Goal: Information Seeking & Learning: Learn about a topic

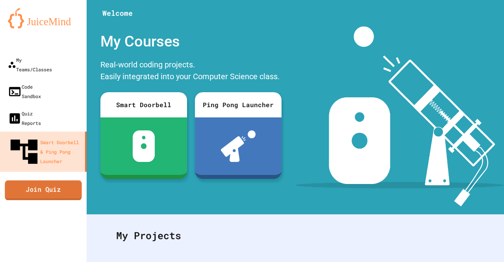
click at [57, 180] on link "Join Quiz" at bounding box center [43, 190] width 77 height 20
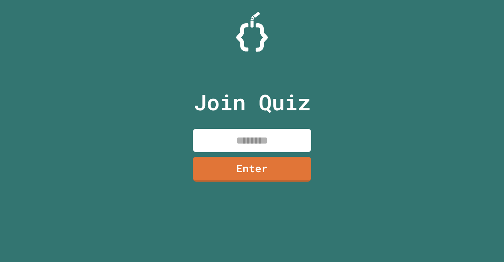
drag, startPoint x: 265, startPoint y: 146, endPoint x: 254, endPoint y: 167, distance: 24.3
click at [254, 167] on div "Join Quiz Enter" at bounding box center [252, 131] width 133 height 223
type input "********"
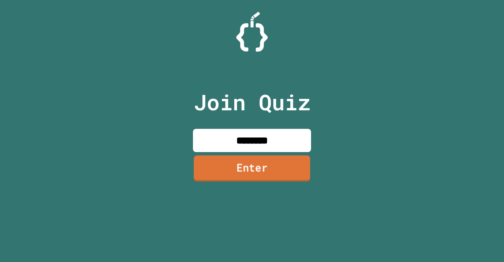
click at [260, 175] on link "Enter" at bounding box center [252, 168] width 117 height 26
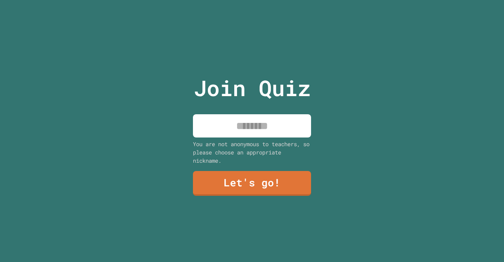
click at [252, 125] on input at bounding box center [252, 125] width 118 height 23
type input "******"
click at [247, 182] on link "Let's go!" at bounding box center [252, 183] width 119 height 26
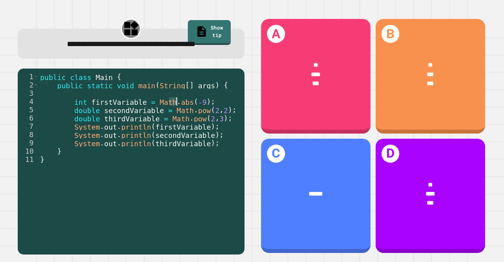
click at [181, 100] on div "public class Main { public static void main ( String [ ] args ) { int firstVari…" at bounding box center [140, 160] width 202 height 174
click at [187, 100] on div "public class Main { public static void main ( String [ ] args ) { int firstVari…" at bounding box center [140, 160] width 202 height 174
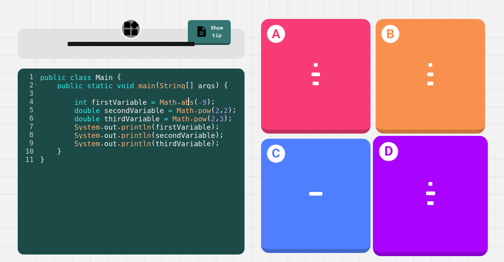
click at [407, 199] on div "***" at bounding box center [431, 203] width 90 height 9
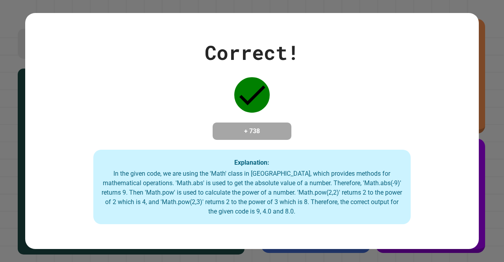
click at [330, 136] on div "Correct! + 738 Explanation: In the given code, we are using the 'Math' class in…" at bounding box center [252, 131] width 454 height 187
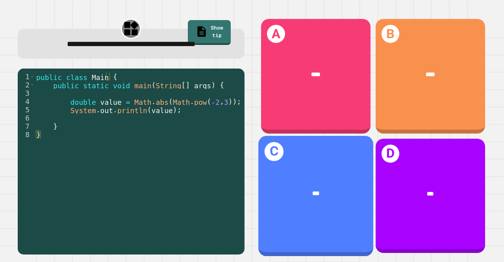
click at [337, 177] on div "***" at bounding box center [316, 194] width 115 height 34
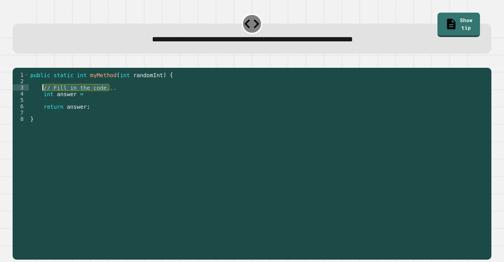
drag, startPoint x: 112, startPoint y: 100, endPoint x: 42, endPoint y: 99, distance: 69.8
click at [42, 99] on div "public static int myMethod ( int randomInt ) { // Fill in the code... int answe…" at bounding box center [258, 154] width 459 height 164
type textarea "**********"
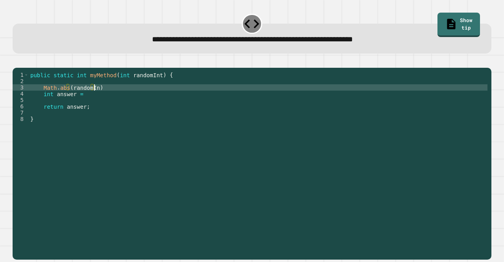
scroll to position [0, 4]
type textarea "**********"
click at [36, 97] on div "public static int myMethod ( int randomInt ) { Math . abs ( randomInt ) ; int a…" at bounding box center [258, 154] width 459 height 164
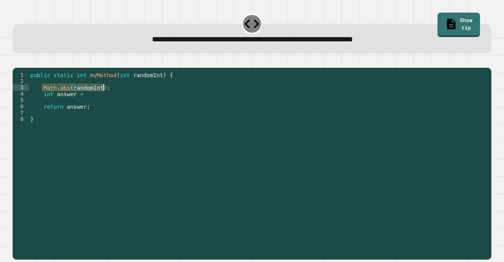
drag, startPoint x: 72, startPoint y: 100, endPoint x: 131, endPoint y: 97, distance: 59.2
click at [131, 97] on div "public static int myMethod ( int randomInt ) { Math . abs ( randomInt ) ; int a…" at bounding box center [258, 154] width 459 height 164
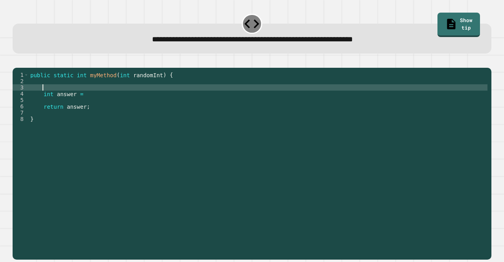
scroll to position [0, 0]
click at [97, 106] on div "public static int myMethod ( int randomInt ) { int answer = return answer ; }" at bounding box center [258, 154] width 459 height 164
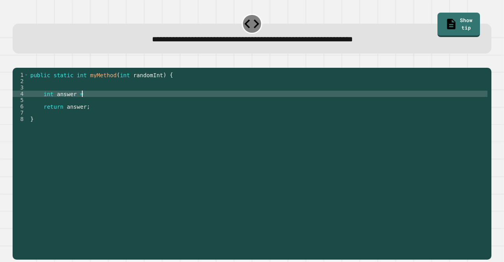
paste textarea "**********"
type textarea "**********"
click at [23, 69] on icon "button" at bounding box center [22, 66] width 4 height 6
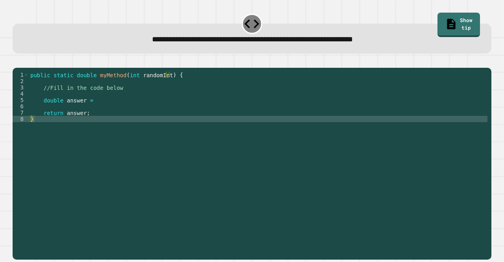
click at [111, 109] on div "public static double myMethod ( int randomInt ) { //Fill in the code below doub…" at bounding box center [258, 154] width 459 height 164
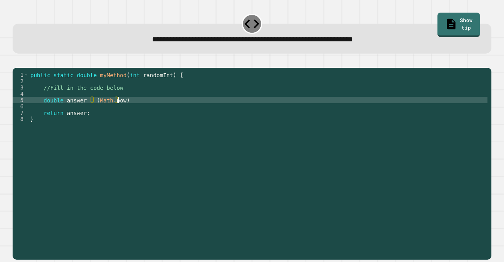
scroll to position [0, 6]
click at [93, 112] on div "public static double myMethod ( int randomInt ) { //Fill in the code below doub…" at bounding box center [258, 154] width 459 height 164
click at [130, 113] on div "public static double myMethod ( int randomInt ) { //Fill in the code below doub…" at bounding box center [258, 154] width 459 height 164
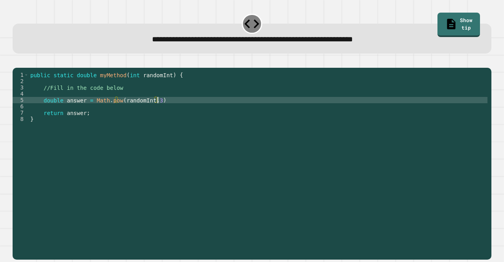
click at [174, 112] on div "public static double myMethod ( int randomInt ) { //Fill in the code below doub…" at bounding box center [258, 154] width 459 height 164
type textarea "**********"
click at [17, 61] on icon "button" at bounding box center [17, 61] width 0 height 0
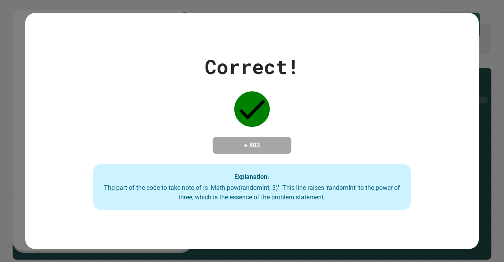
drag, startPoint x: 287, startPoint y: 141, endPoint x: 292, endPoint y: 135, distance: 7.5
click at [292, 135] on div "Correct! + 803 Explanation: The part of the code to take note of is 'Math.pow(r…" at bounding box center [252, 131] width 454 height 158
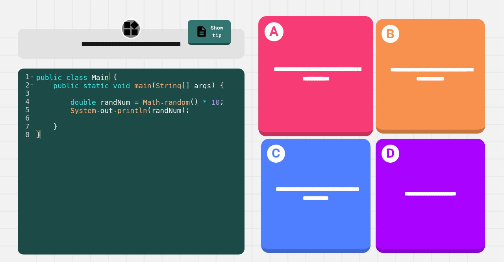
click at [271, 107] on div "**********" at bounding box center [316, 76] width 115 height 120
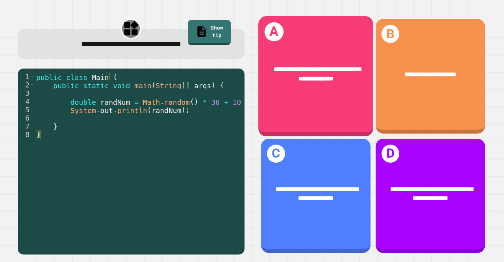
click at [304, 66] on span "**********" at bounding box center [317, 74] width 87 height 16
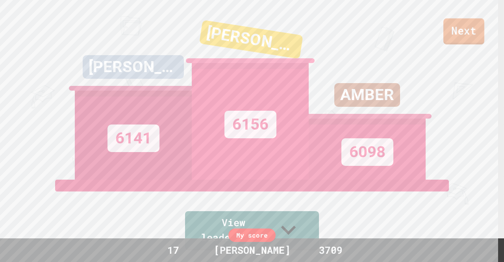
click at [449, 30] on link "Next" at bounding box center [464, 32] width 41 height 26
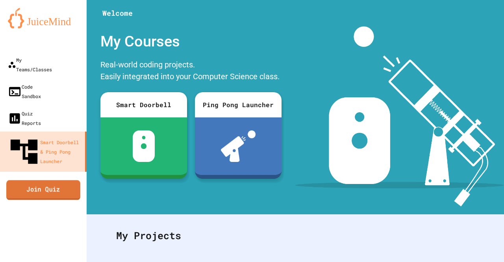
click at [35, 180] on link "Join Quiz" at bounding box center [43, 190] width 74 height 20
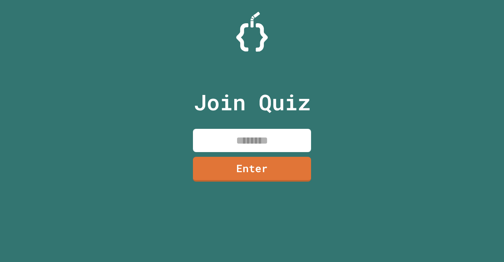
click at [238, 132] on input at bounding box center [252, 140] width 118 height 23
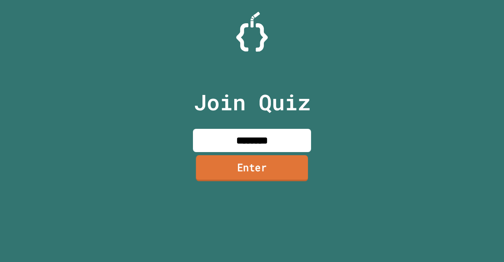
type input "********"
click at [247, 176] on link "Enter" at bounding box center [252, 168] width 112 height 26
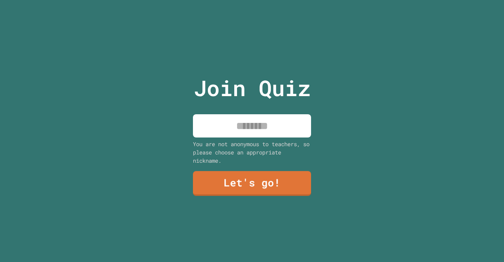
click at [243, 130] on input at bounding box center [252, 125] width 118 height 23
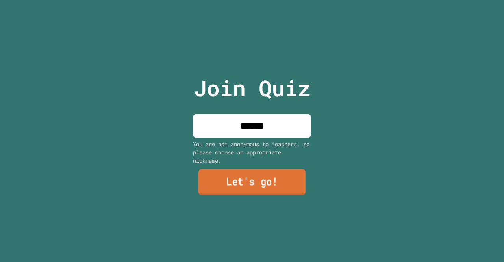
type input "******"
click at [247, 181] on link "Let's go!" at bounding box center [252, 182] width 107 height 26
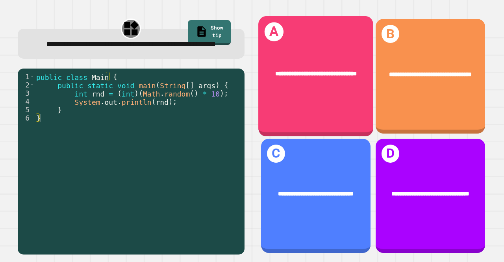
click at [324, 46] on div "**********" at bounding box center [316, 76] width 115 height 120
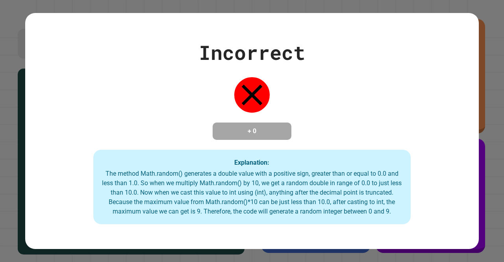
drag, startPoint x: 323, startPoint y: 42, endPoint x: 255, endPoint y: 64, distance: 71.2
click at [255, 64] on div "Incorrect + 0 Explanation: The method Math.random() generates a double value wi…" at bounding box center [252, 131] width 454 height 187
click at [279, 155] on div "Explanation: The method Math.random() generates a double value with a positive …" at bounding box center [252, 187] width 318 height 75
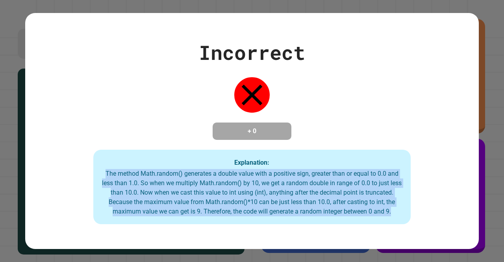
drag, startPoint x: 99, startPoint y: 172, endPoint x: 456, endPoint y: 242, distance: 364.2
click at [456, 242] on div "Incorrect + 0 Explanation: The method Math.random() generates a double value wi…" at bounding box center [252, 131] width 454 height 236
click at [384, 208] on div "The method Math.random() generates a double value with a positive sign, greater…" at bounding box center [252, 192] width 302 height 47
drag, startPoint x: 92, startPoint y: 179, endPoint x: 310, endPoint y: 219, distance: 221.5
click at [310, 219] on div "Explanation: The method Math.random() generates a double value with a positive …" at bounding box center [252, 187] width 318 height 75
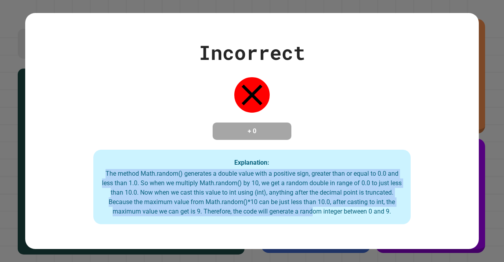
click at [310, 220] on div "Explanation: The method Math.random() generates a double value with a positive …" at bounding box center [252, 187] width 318 height 75
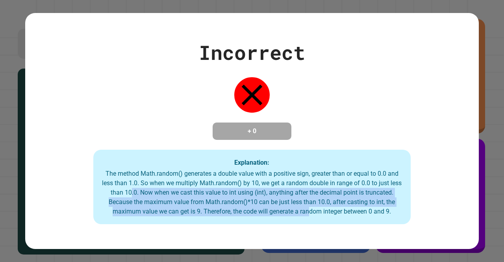
drag, startPoint x: 135, startPoint y: 191, endPoint x: 334, endPoint y: 242, distance: 206.0
click at [334, 246] on div "Incorrect + 0 Explanation: The method Math.random() generates a double value wi…" at bounding box center [252, 131] width 504 height 262
click at [287, 216] on div "The method Math.random() generates a double value with a positive sign, greater…" at bounding box center [252, 192] width 302 height 47
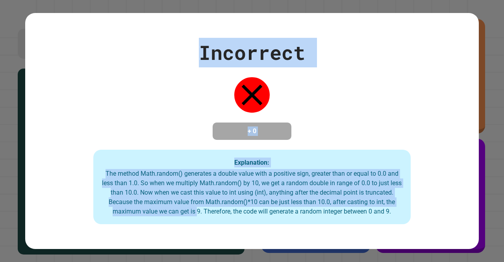
drag, startPoint x: 193, startPoint y: 212, endPoint x: 370, endPoint y: 270, distance: 186.6
click at [370, 262] on html "**********" at bounding box center [252, 131] width 504 height 262
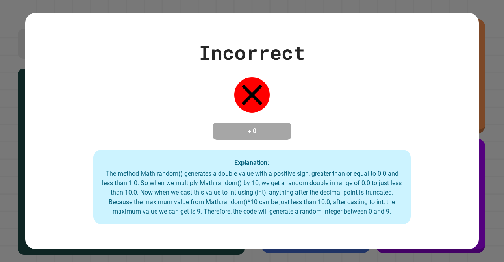
click at [212, 216] on div "The method Math.random() generates a double value with a positive sign, greater…" at bounding box center [252, 192] width 302 height 47
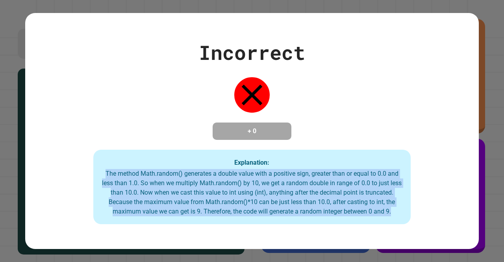
drag, startPoint x: 100, startPoint y: 175, endPoint x: 389, endPoint y: 216, distance: 292.6
click at [389, 216] on div "The method Math.random() generates a double value with a positive sign, greater…" at bounding box center [252, 192] width 302 height 47
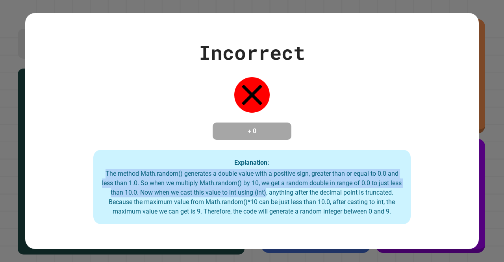
drag, startPoint x: 102, startPoint y: 175, endPoint x: 269, endPoint y: 193, distance: 168.1
click at [269, 193] on div "The method Math.random() generates a double value with a positive sign, greater…" at bounding box center [252, 192] width 302 height 47
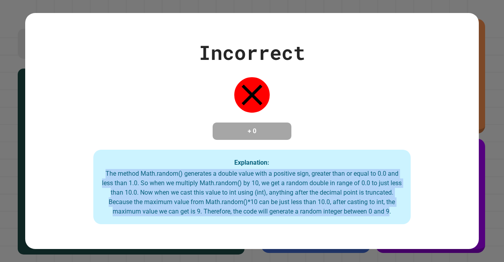
drag, startPoint x: 101, startPoint y: 174, endPoint x: 387, endPoint y: 213, distance: 288.8
click at [387, 213] on div "The method Math.random() generates a double value with a positive sign, greater…" at bounding box center [252, 192] width 302 height 47
click at [102, 175] on div "The method Math.random() generates a double value with a positive sign, greater…" at bounding box center [252, 192] width 302 height 47
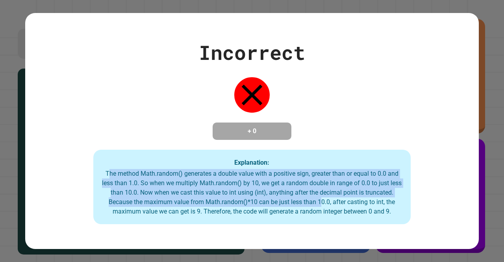
drag, startPoint x: 103, startPoint y: 175, endPoint x: 318, endPoint y: 203, distance: 216.1
click at [318, 203] on div "The method Math.random() generates a double value with a positive sign, greater…" at bounding box center [252, 192] width 302 height 47
click at [344, 194] on div "The method Math.random() generates a double value with a positive sign, greater…" at bounding box center [252, 192] width 302 height 47
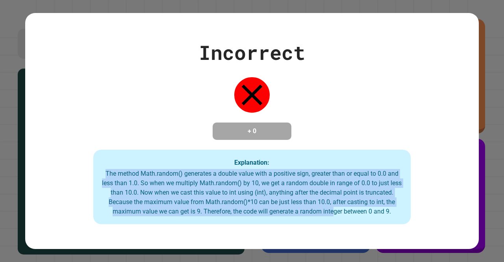
drag, startPoint x: 100, startPoint y: 171, endPoint x: 341, endPoint y: 218, distance: 244.8
click at [341, 218] on div "Explanation: The method Math.random() generates a double value with a positive …" at bounding box center [252, 187] width 318 height 75
click at [284, 212] on div "The method Math.random() generates a double value with a positive sign, greater…" at bounding box center [252, 192] width 302 height 47
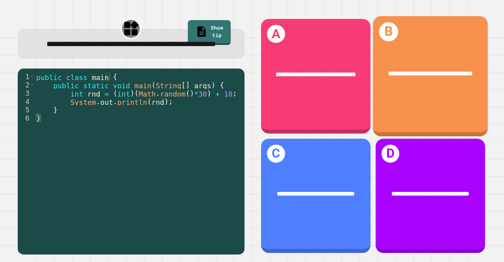
click at [432, 78] on div "**********" at bounding box center [431, 73] width 90 height 9
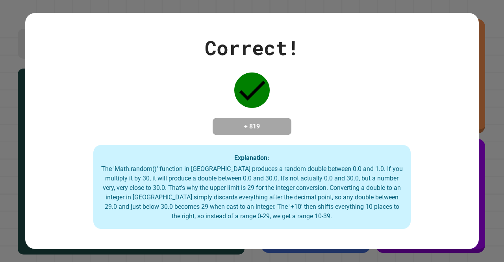
click at [480, 97] on div "Correct! + 819 Explanation: The 'Math.random()' function in [GEOGRAPHIC_DATA] p…" at bounding box center [252, 131] width 504 height 262
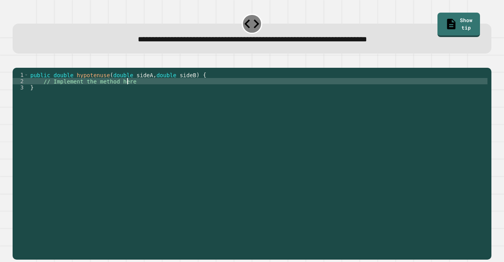
click at [171, 94] on div "public double hypotenuse ( double sideA , double sideB ) { // Implement the met…" at bounding box center [258, 154] width 459 height 164
drag, startPoint x: 171, startPoint y: 94, endPoint x: 131, endPoint y: 91, distance: 40.3
click at [131, 91] on div "public double hypotenuse ( double sideA , double sideB ) { // Implement the met…" at bounding box center [258, 154] width 459 height 164
type textarea "**********"
type textarea "*"
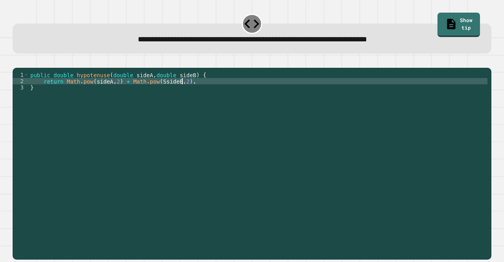
scroll to position [0, 10]
click at [154, 93] on div "public double hypotenuse ( double sideA , double sideB ) { return Math . pow ( …" at bounding box center [258, 154] width 459 height 164
click at [167, 93] on div "public double hypotenuse ( double sideA , double sideB ) { return Math . pow ( …" at bounding box center [258, 154] width 459 height 164
click at [171, 92] on div "public double hypotenuse ( double sideA , double sideB ) { return Math . pow ( …" at bounding box center [258, 154] width 459 height 164
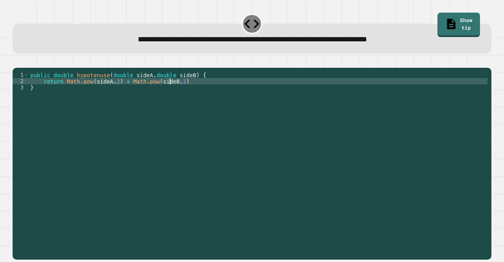
click at [175, 92] on div "public double hypotenuse ( double sideA , double sideB ) { return Math . pow ( …" at bounding box center [258, 154] width 459 height 164
click at [181, 93] on div "public double hypotenuse ( double sideA , double sideB ) { return Math . pow ( …" at bounding box center [258, 154] width 459 height 164
click at [63, 93] on div "public double hypotenuse ( double sideA , double sideB ) { return Math . pow ( …" at bounding box center [258, 154] width 459 height 164
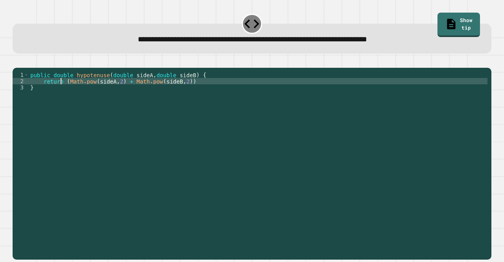
click at [61, 93] on div "public double hypotenuse ( double sideA , double sideB ) { return ( Math . pow …" at bounding box center [258, 154] width 459 height 164
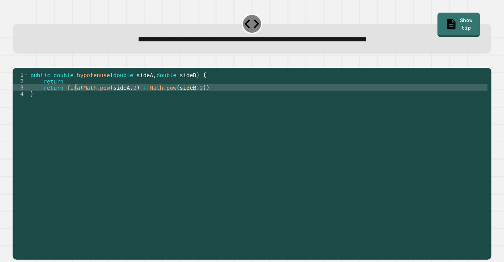
scroll to position [0, 4]
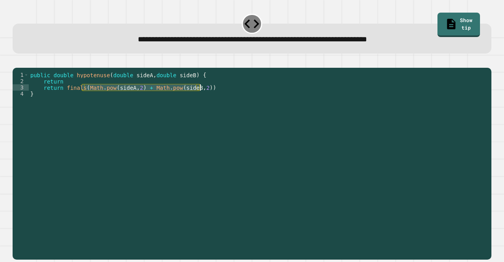
drag, startPoint x: 81, startPoint y: 100, endPoint x: 201, endPoint y: 100, distance: 120.6
click at [201, 100] on div "public double hypotenuse ( double sideA , double sideB ) { return return finals…" at bounding box center [258, 154] width 459 height 164
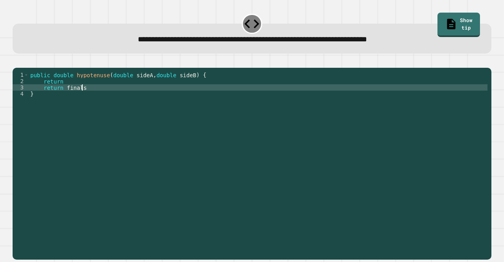
click at [123, 93] on div "public double hypotenuse ( double sideA , double sideB ) { return return finals…" at bounding box center [258, 154] width 459 height 164
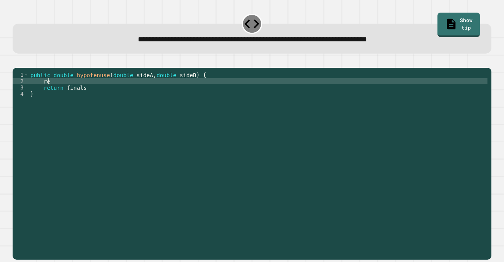
type textarea "*"
click at [115, 99] on div "public double hypotenuse ( double sideA , double sideB ) { double finalS return…" at bounding box center [258, 154] width 459 height 164
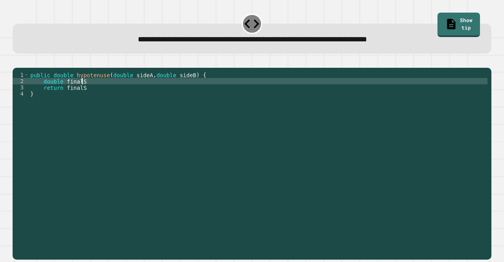
click at [106, 91] on div "public double hypotenuse ( double sideA , double sideB ) { double finalS return…" at bounding box center [258, 154] width 459 height 164
paste textarea "**********"
click at [87, 92] on div "public double hypotenuse ( double sideA , double sideB ) { double finalS = ( Ma…" at bounding box center [258, 154] width 459 height 164
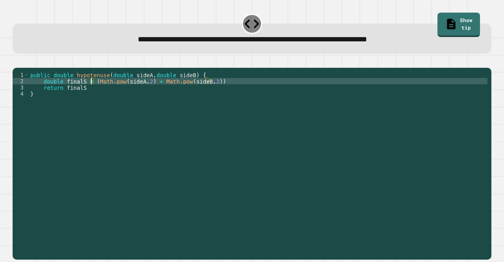
click at [120, 116] on div "public double hypotenuse ( double sideA , double sideB ) { double finalS = ( Ma…" at bounding box center [258, 154] width 459 height 164
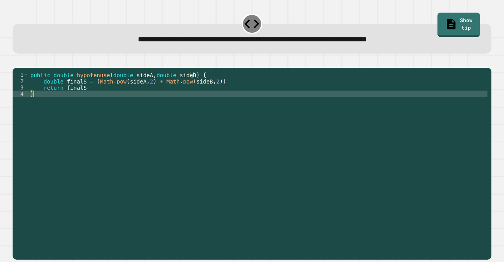
scroll to position [0, 0]
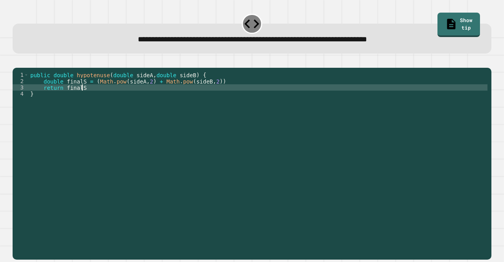
click at [153, 100] on div "public double hypotenuse ( double sideA , double sideB ) { double finalS = ( Ma…" at bounding box center [258, 154] width 459 height 164
click at [65, 99] on div "public double hypotenuse ( double sideA , double sideB ) { double finalS = ( Ma…" at bounding box center [258, 154] width 459 height 164
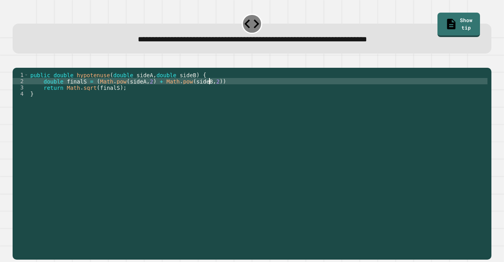
click at [214, 93] on div "public double hypotenuse ( double sideA , double sideB ) { double finalS = ( Ma…" at bounding box center [258, 154] width 459 height 164
type textarea "**********"
click at [17, 61] on icon "button" at bounding box center [17, 61] width 0 height 0
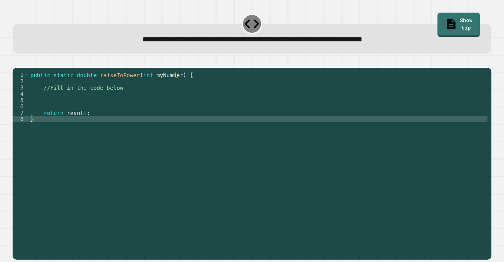
click at [126, 98] on div "public static double raiseToPower ( int myNumber ) { //Fill in the code below r…" at bounding box center [258, 154] width 459 height 164
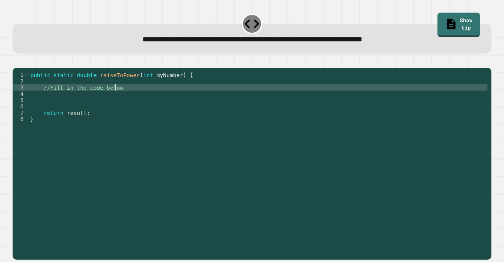
click at [126, 98] on div "public static double raiseToPower ( int myNumber ) { //Fill in the code below r…" at bounding box center [258, 154] width 459 height 164
click at [122, 103] on div "public static double raiseToPower ( int myNumber ) { //Fill in the code below r…" at bounding box center [258, 154] width 459 height 164
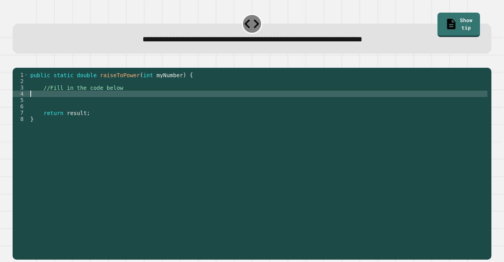
click at [122, 103] on div "public static double raiseToPower ( int myNumber ) { //Fill in the code below r…" at bounding box center [258, 154] width 459 height 164
click at [121, 99] on div "public static double raiseToPower ( int myNumber ) { //Fill in the code below r…" at bounding box center [258, 154] width 459 height 164
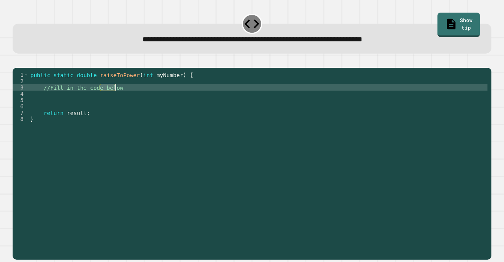
click at [121, 99] on div "public static double raiseToPower ( int myNumber ) { //Fill in the code below r…" at bounding box center [258, 154] width 459 height 164
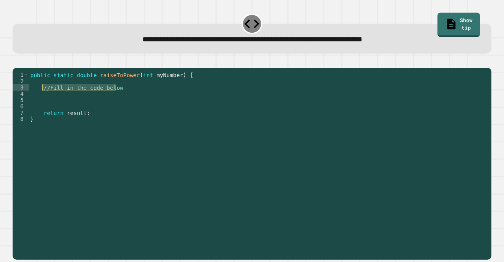
drag, startPoint x: 120, startPoint y: 99, endPoint x: 41, endPoint y: 97, distance: 78.8
click at [41, 97] on div "public static double raiseToPower ( int myNumber ) { //Fill in the code below r…" at bounding box center [258, 154] width 459 height 164
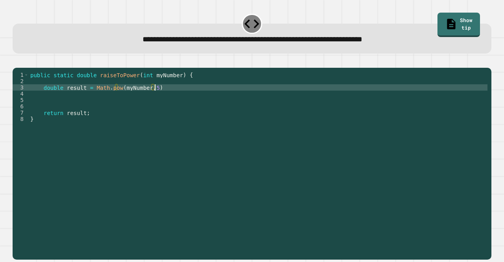
scroll to position [0, 9]
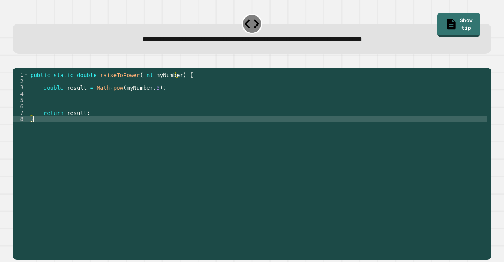
click at [99, 130] on div "public static double raiseToPower ( int myNumber ) { double result = Math . pow…" at bounding box center [258, 154] width 459 height 164
type textarea "*"
click at [17, 61] on icon "button" at bounding box center [17, 61] width 0 height 0
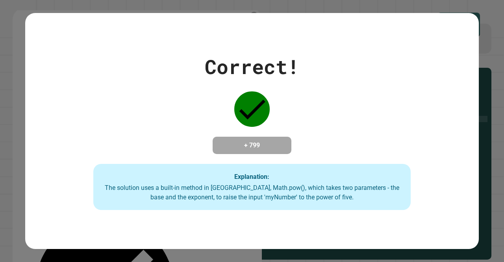
click at [478, 50] on div "Correct! + 799 Explanation: The solution uses a built-in method in [GEOGRAPHIC_…" at bounding box center [252, 131] width 504 height 262
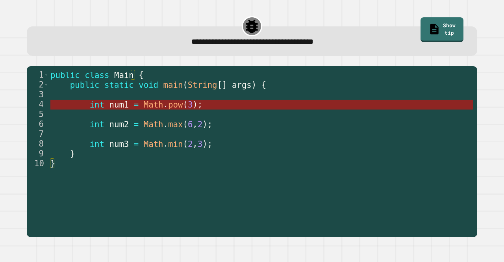
click at [168, 106] on span "pow" at bounding box center [175, 104] width 15 height 9
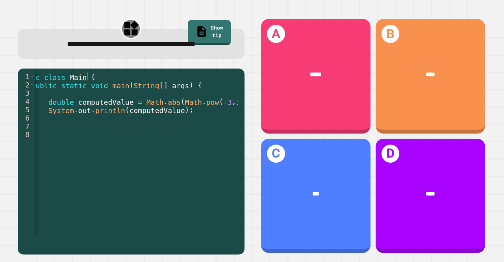
scroll to position [0, 22]
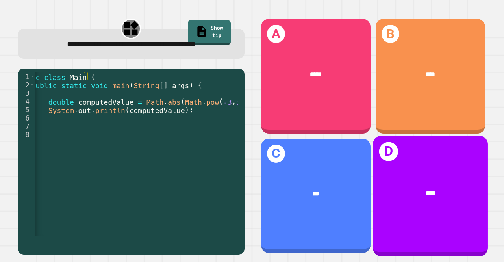
click at [386, 190] on div "****" at bounding box center [431, 193] width 90 height 9
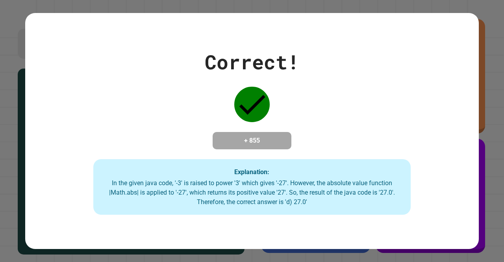
click at [482, 60] on div "Correct! + 855 Explanation: In the given java code, '-3' is raised to power '3'…" at bounding box center [252, 131] width 504 height 262
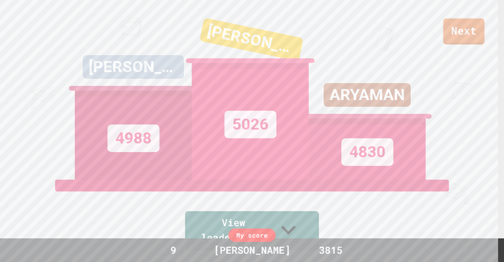
click at [456, 34] on link "Next" at bounding box center [464, 32] width 41 height 26
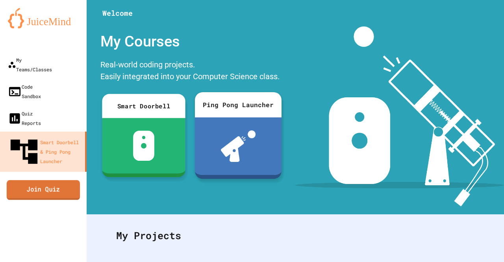
click at [62, 180] on link "Join Quiz" at bounding box center [43, 190] width 73 height 20
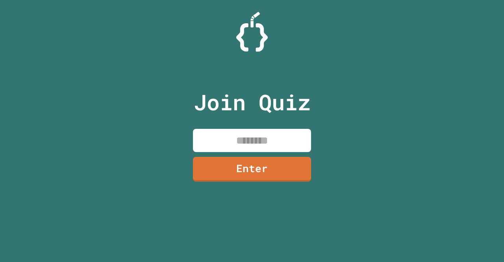
click at [227, 139] on input at bounding box center [252, 140] width 118 height 23
type input "*"
type input "********"
click at [255, 165] on link "Enter" at bounding box center [251, 168] width 119 height 25
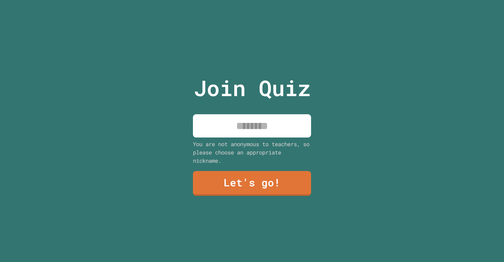
click at [267, 121] on input at bounding box center [252, 125] width 118 height 23
type input "******"
click at [220, 184] on link "Let's go!" at bounding box center [252, 183] width 119 height 26
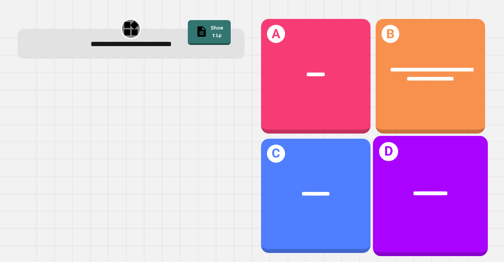
click at [398, 189] on div "**********" at bounding box center [431, 193] width 90 height 9
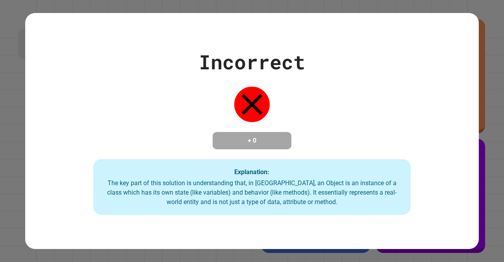
click at [473, 118] on div "Incorrect + 0 Explanation: The key part of this solution is understanding that,…" at bounding box center [252, 131] width 454 height 168
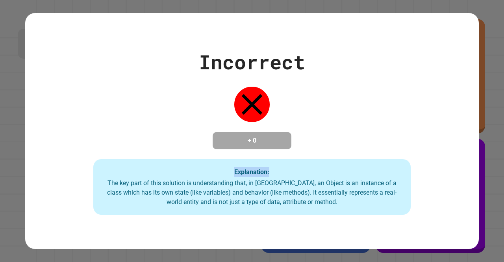
click at [473, 118] on div "Incorrect + 0 Explanation: The key part of this solution is understanding that,…" at bounding box center [252, 131] width 454 height 168
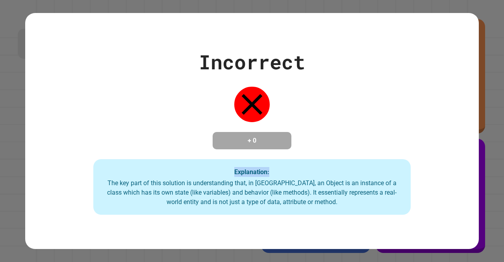
click at [473, 118] on div "Incorrect + 0 Explanation: The key part of this solution is understanding that,…" at bounding box center [252, 131] width 454 height 168
click at [244, 102] on icon at bounding box center [252, 104] width 21 height 21
drag, startPoint x: 213, startPoint y: 100, endPoint x: 311, endPoint y: 108, distance: 98.1
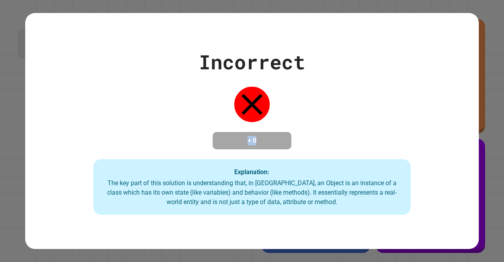
click at [311, 108] on div "Incorrect + 0 Explanation: The key part of this solution is understanding that,…" at bounding box center [252, 131] width 454 height 168
click at [330, 110] on div "Incorrect + 0 Explanation: The key part of this solution is understanding that,…" at bounding box center [252, 131] width 454 height 168
drag, startPoint x: 201, startPoint y: 131, endPoint x: 299, endPoint y: 131, distance: 98.1
click at [299, 131] on div "Incorrect + 0 Explanation: The key part of this solution is understanding that,…" at bounding box center [252, 131] width 454 height 168
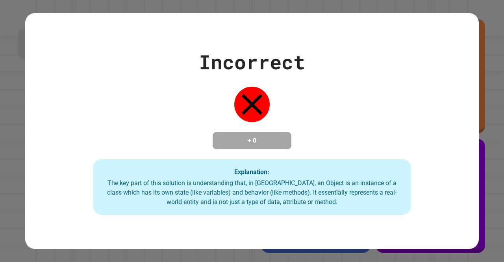
click at [214, 139] on div "+ 0" at bounding box center [252, 140] width 79 height 17
click at [303, 126] on div "Incorrect + 0 Explanation: The key part of this solution is understanding that,…" at bounding box center [252, 131] width 454 height 168
drag, startPoint x: 318, startPoint y: 135, endPoint x: 210, endPoint y: 121, distance: 109.6
click at [215, 119] on div "Incorrect + 0 Explanation: The key part of this solution is understanding that,…" at bounding box center [252, 131] width 454 height 168
click at [197, 123] on div "Incorrect + 0 Explanation: The key part of this solution is understanding that,…" at bounding box center [252, 131] width 454 height 168
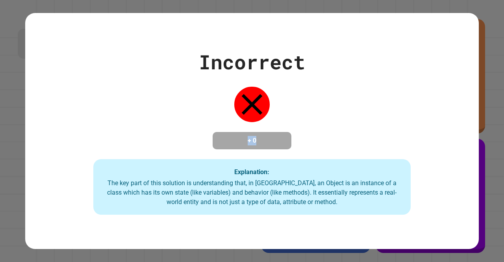
drag, startPoint x: 232, startPoint y: 134, endPoint x: 288, endPoint y: 137, distance: 56.0
click at [288, 137] on div "+ 0" at bounding box center [252, 140] width 79 height 17
drag, startPoint x: 273, startPoint y: 140, endPoint x: 195, endPoint y: 142, distance: 77.7
click at [195, 142] on div "Incorrect + 0 Explanation: The key part of this solution is understanding that,…" at bounding box center [252, 131] width 454 height 168
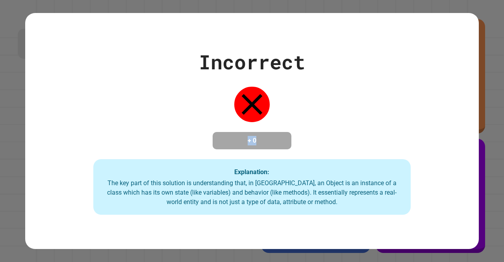
click at [195, 142] on div "Incorrect + 0 Explanation: The key part of this solution is understanding that,…" at bounding box center [252, 131] width 454 height 168
drag, startPoint x: 235, startPoint y: 141, endPoint x: 321, endPoint y: 132, distance: 86.9
click at [321, 132] on div "Incorrect + 0 Explanation: The key part of this solution is understanding that,…" at bounding box center [252, 131] width 454 height 168
click at [320, 133] on div "Incorrect + 0 Explanation: The key part of this solution is understanding that,…" at bounding box center [252, 131] width 454 height 168
drag, startPoint x: 266, startPoint y: 140, endPoint x: 207, endPoint y: 126, distance: 59.8
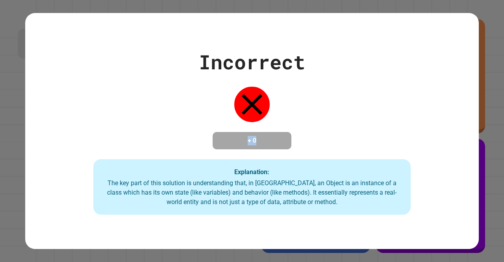
click at [207, 126] on div "Incorrect + 0 Explanation: The key part of this solution is understanding that,…" at bounding box center [252, 131] width 454 height 168
click at [208, 126] on div "Incorrect + 0 Explanation: The key part of this solution is understanding that,…" at bounding box center [252, 131] width 454 height 168
drag, startPoint x: 214, startPoint y: 114, endPoint x: 312, endPoint y: 139, distance: 101.7
click at [312, 139] on div "Incorrect + 0 Explanation: The key part of this solution is understanding that,…" at bounding box center [252, 131] width 454 height 168
click at [310, 137] on div "Incorrect + 0 Explanation: The key part of this solution is understanding that,…" at bounding box center [252, 131] width 454 height 168
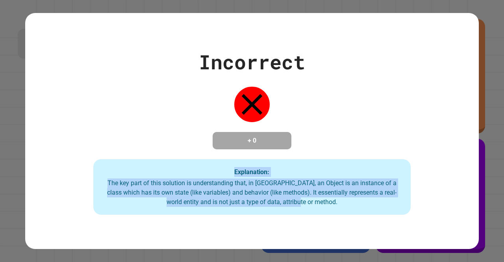
drag, startPoint x: 276, startPoint y: 179, endPoint x: 346, endPoint y: 218, distance: 79.4
click at [346, 218] on div "Incorrect + 0 Explanation: The key part of this solution is understanding that,…" at bounding box center [252, 131] width 454 height 236
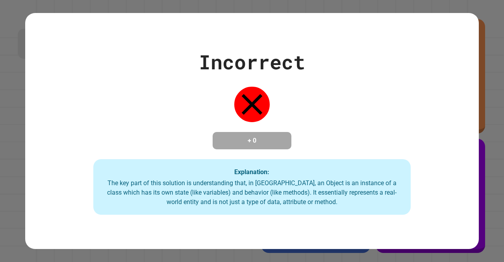
click at [258, 169] on strong "Explanation:" at bounding box center [251, 171] width 35 height 7
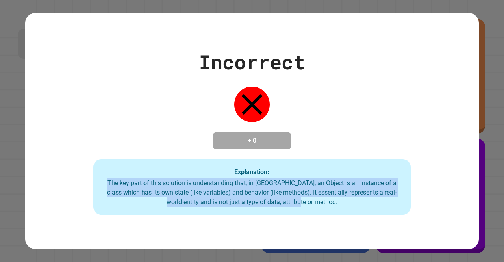
drag, startPoint x: 100, startPoint y: 181, endPoint x: 308, endPoint y: 212, distance: 209.9
click at [308, 212] on div "Explanation: The key part of this solution is understanding that, in [GEOGRAPHI…" at bounding box center [252, 187] width 318 height 56
click at [309, 210] on div "Explanation: The key part of this solution is understanding that, in [GEOGRAPHI…" at bounding box center [252, 187] width 318 height 56
drag, startPoint x: 104, startPoint y: 182, endPoint x: 341, endPoint y: 209, distance: 238.4
click at [341, 209] on div "Explanation: The key part of this solution is understanding that, in [GEOGRAPHI…" at bounding box center [252, 187] width 318 height 56
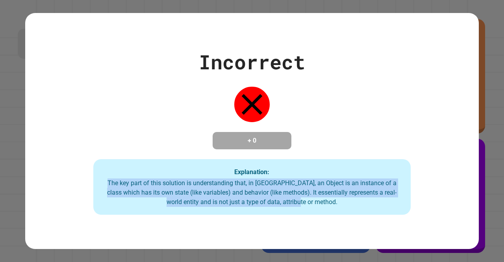
click at [341, 209] on div "Explanation: The key part of this solution is understanding that, in [GEOGRAPHI…" at bounding box center [252, 187] width 318 height 56
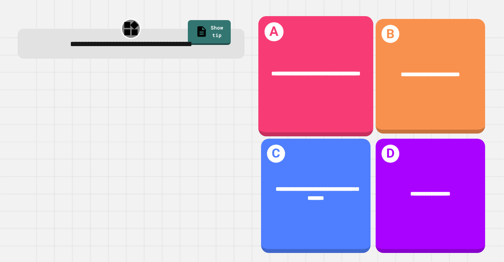
click at [328, 77] on div "**********" at bounding box center [316, 73] width 90 height 9
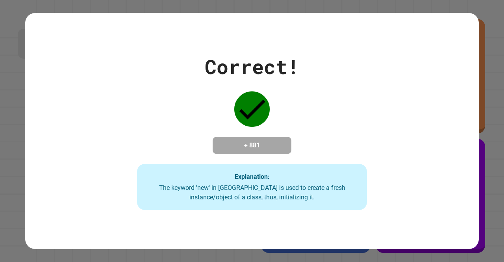
click at [328, 77] on div "Correct! + 881 Explanation: The keyword 'new' in [GEOGRAPHIC_DATA] is used to c…" at bounding box center [252, 131] width 329 height 158
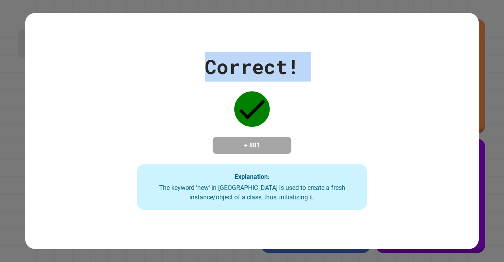
click at [328, 77] on div "Correct! + 881 Explanation: The keyword 'new' in [GEOGRAPHIC_DATA] is used to c…" at bounding box center [252, 131] width 329 height 158
drag, startPoint x: 328, startPoint y: 77, endPoint x: 309, endPoint y: 91, distance: 23.6
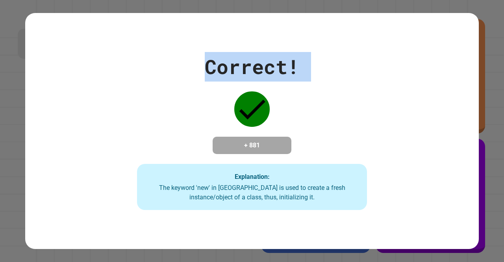
click at [309, 91] on div "Correct! + 881 Explanation: The keyword 'new' in [GEOGRAPHIC_DATA] is used to c…" at bounding box center [252, 131] width 329 height 158
click at [309, 90] on div "Correct! + 881 Explanation: The keyword 'new' in [GEOGRAPHIC_DATA] is used to c…" at bounding box center [252, 131] width 329 height 158
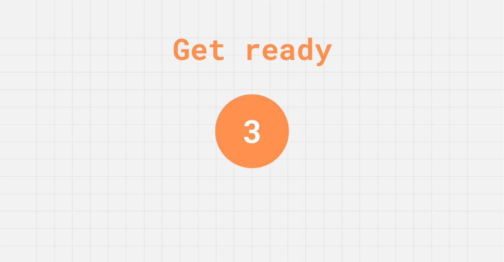
click at [362, 175] on div "Get ready 3" at bounding box center [252, 131] width 504 height 262
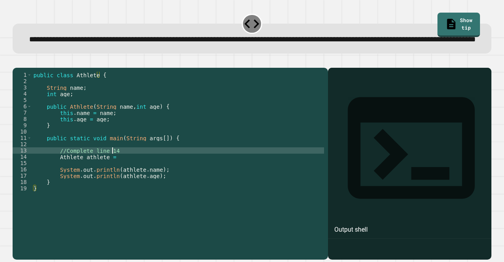
click at [115, 174] on div "public class Athlete { String name ; int age ; public Athlete ( String name , i…" at bounding box center [178, 147] width 292 height 151
type textarea "*"
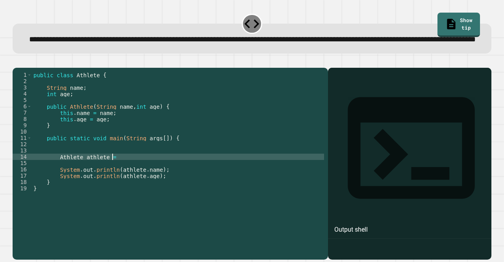
click at [116, 180] on div "public class Athlete { String name ; int age ; public Athlete ( String name , i…" at bounding box center [178, 147] width 292 height 151
click at [17, 61] on button "button" at bounding box center [17, 61] width 0 height 0
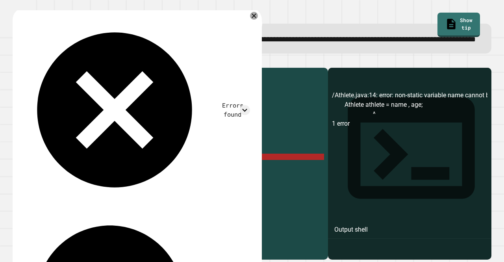
click at [146, 182] on div "public class Athlete { String name ; int age ; public Athlete ( String name , i…" at bounding box center [178, 147] width 292 height 151
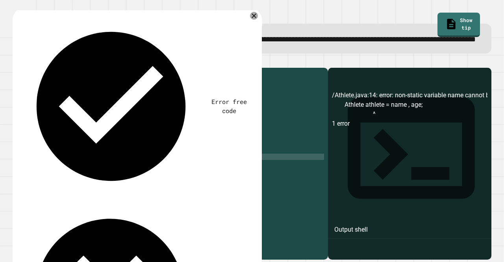
scroll to position [0, 7]
click at [17, 61] on icon "button" at bounding box center [17, 61] width 0 height 0
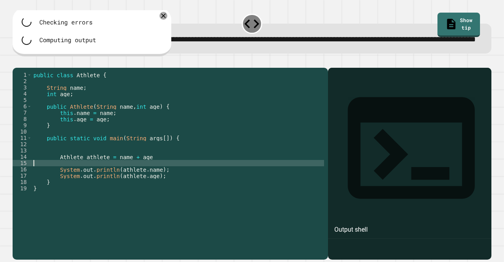
click at [151, 184] on div "public class Athlete { String name ; int age ; public Athlete ( String name , i…" at bounding box center [178, 147] width 292 height 151
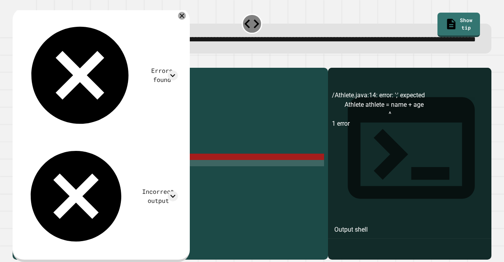
click at [149, 181] on div "public class Athlete { String name ; int age ; public Athlete ( String name , i…" at bounding box center [178, 147] width 292 height 151
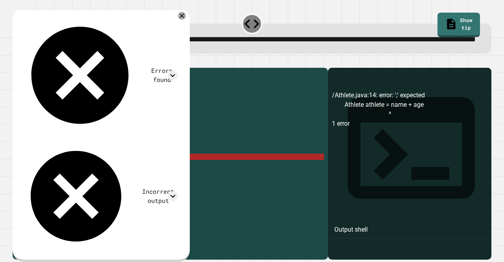
scroll to position [0, 7]
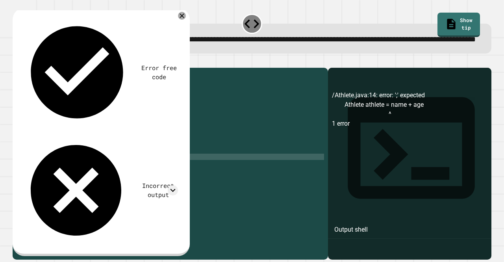
click at [17, 61] on icon "button" at bounding box center [17, 61] width 0 height 0
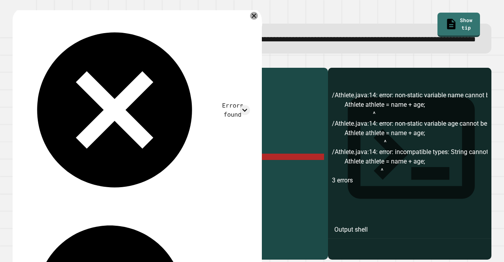
click at [152, 183] on div "public class Athlete { String name ; int age ; public Athlete ( String name , i…" at bounding box center [178, 147] width 292 height 151
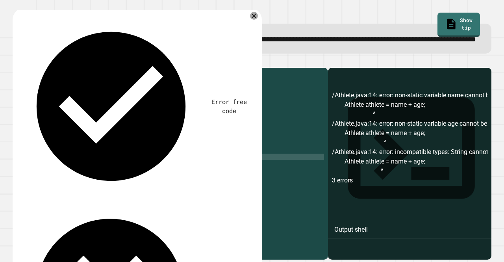
scroll to position [0, 7]
type textarea "**********"
click at [17, 61] on icon "button" at bounding box center [17, 61] width 0 height 0
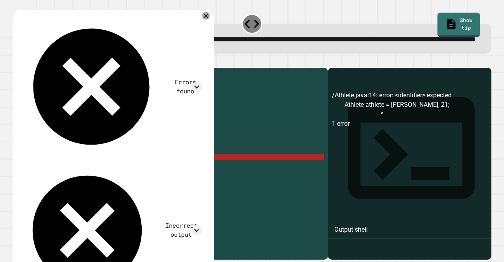
scroll to position [0, 0]
click at [97, 173] on div "public class Athlete { String name ; int age ; public Athlete ( String name , i…" at bounding box center [178, 147] width 292 height 151
click at [96, 169] on div "public class Athlete { String name ; int age ; public Athlete ( String name , i…" at bounding box center [178, 147] width 292 height 151
click at [75, 171] on div "public class Athlete { String name ; int age ; public Athlete ( String name , i…" at bounding box center [178, 147] width 292 height 151
click at [70, 172] on div "public class Athlete { String name ; int age ; public Athlete ( String name , i…" at bounding box center [178, 147] width 292 height 151
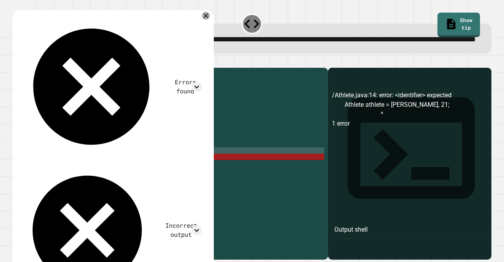
click at [70, 169] on div "public class Athlete { String name ; int age ; public Athlete ( String name , i…" at bounding box center [178, 147] width 292 height 151
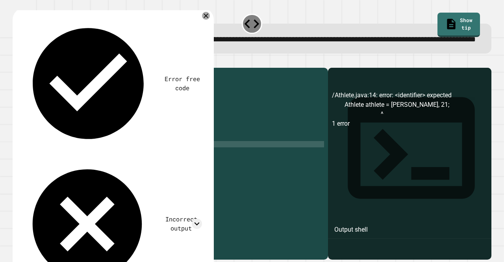
scroll to position [0, 6]
click at [17, 61] on icon "button" at bounding box center [17, 61] width 0 height 0
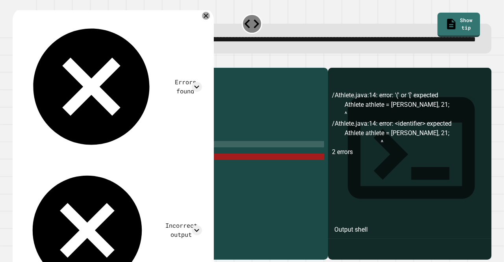
click at [133, 167] on div "public class Athlete { String name ; int age ; public Athlete ( String name , i…" at bounding box center [178, 147] width 292 height 151
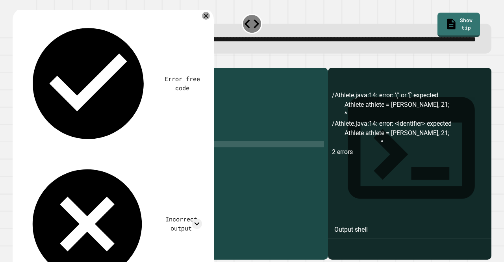
scroll to position [0, 6]
click at [17, 61] on icon "button" at bounding box center [17, 61] width 0 height 0
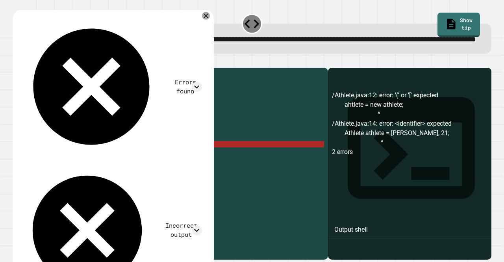
scroll to position [0, 0]
click at [102, 171] on div "public class Athlete { String name ; int age ; public Athlete ( String name , i…" at bounding box center [178, 147] width 292 height 151
click at [102, 168] on div "public class Athlete { String name ; int age ; public Athlete ( String name , i…" at bounding box center [178, 147] width 292 height 151
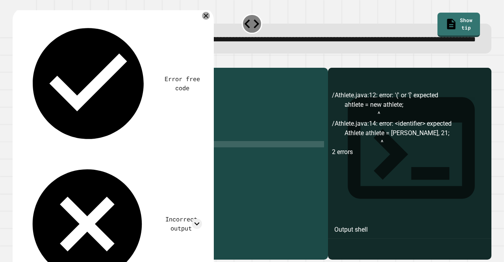
scroll to position [0, 5]
type textarea "**********"
click at [17, 61] on icon "button" at bounding box center [17, 61] width 0 height 0
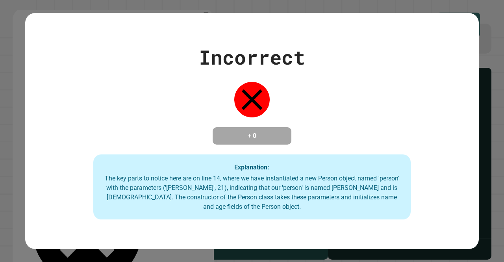
click at [102, 180] on div "The key parts to notice here are on line 14, where we have instantiated a new P…" at bounding box center [252, 193] width 302 height 38
drag, startPoint x: 273, startPoint y: 143, endPoint x: 301, endPoint y: 153, distance: 29.7
click at [301, 153] on div "Incorrect + 0 Explanation: The key parts to notice here are on line 14, where w…" at bounding box center [252, 131] width 454 height 177
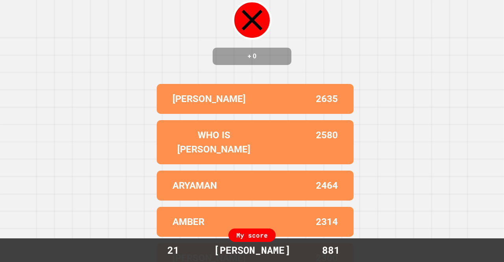
scroll to position [65, 0]
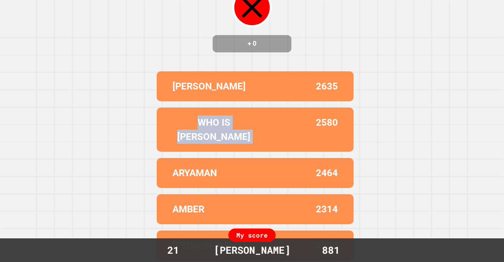
drag, startPoint x: 163, startPoint y: 132, endPoint x: 299, endPoint y: 126, distance: 136.1
click at [281, 130] on div "WHO IS [PERSON_NAME] 2580" at bounding box center [255, 130] width 197 height 44
click at [259, 123] on div "2580" at bounding box center [296, 129] width 83 height 28
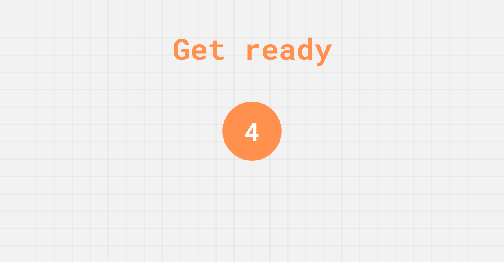
scroll to position [0, 0]
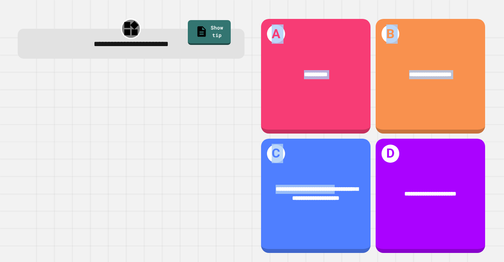
drag, startPoint x: 337, startPoint y: 161, endPoint x: 212, endPoint y: 163, distance: 124.9
click at [212, 163] on div "**********" at bounding box center [252, 136] width 484 height 252
click at [212, 163] on div at bounding box center [131, 162] width 227 height 186
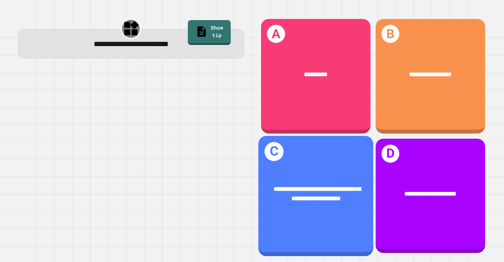
click at [305, 193] on div "**********" at bounding box center [316, 193] width 90 height 19
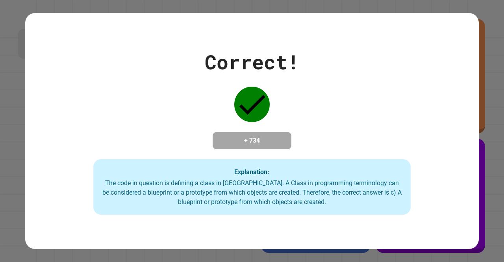
click at [492, 108] on div "Correct! + 734 Explanation: The code in question is defining a class in [GEOGRA…" at bounding box center [252, 131] width 504 height 262
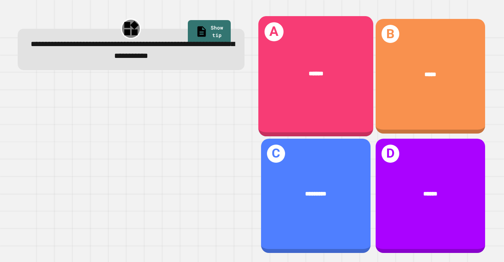
click at [319, 57] on div "******" at bounding box center [316, 74] width 115 height 34
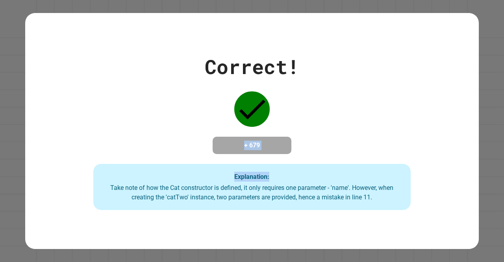
drag, startPoint x: 222, startPoint y: 141, endPoint x: 350, endPoint y: 147, distance: 127.8
click at [350, 147] on div "Correct! + 679 Explanation: Take note of how the Cat constructor is defined, it…" at bounding box center [252, 131] width 454 height 158
click at [331, 145] on div "Correct! + 679 Explanation: Take note of how the Cat constructor is defined, it…" at bounding box center [252, 131] width 454 height 158
drag, startPoint x: 233, startPoint y: 139, endPoint x: 290, endPoint y: 147, distance: 57.0
click at [290, 147] on div "Correct! + 679 Explanation: Take note of how the Cat constructor is defined, it…" at bounding box center [252, 131] width 454 height 158
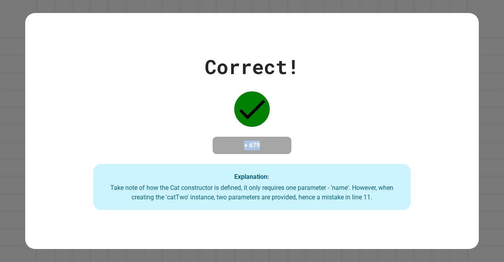
click at [290, 147] on div "Correct! + 679 Explanation: Take note of how the Cat constructor is defined, it…" at bounding box center [252, 131] width 454 height 158
drag, startPoint x: 252, startPoint y: 144, endPoint x: 279, endPoint y: 144, distance: 27.6
click at [279, 144] on h4 "+ 679" at bounding box center [252, 145] width 63 height 9
drag, startPoint x: 279, startPoint y: 144, endPoint x: 236, endPoint y: 142, distance: 43.0
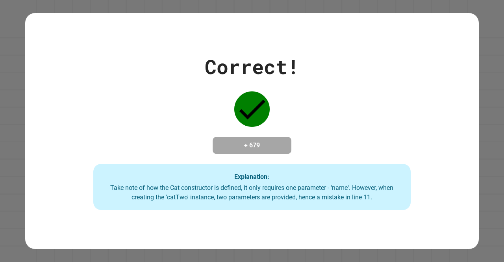
click at [236, 142] on h4 "+ 679" at bounding box center [252, 145] width 63 height 9
click at [235, 141] on h4 "+ 679" at bounding box center [252, 145] width 63 height 9
drag, startPoint x: 235, startPoint y: 141, endPoint x: 286, endPoint y: 144, distance: 51.3
click at [286, 144] on div "+ 679" at bounding box center [252, 145] width 79 height 17
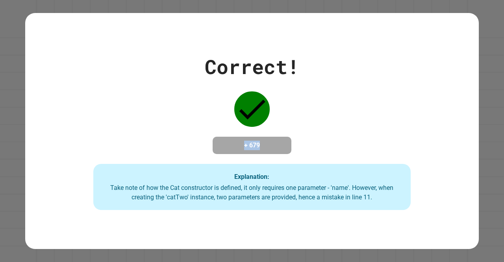
drag, startPoint x: 226, startPoint y: 131, endPoint x: 156, endPoint y: 142, distance: 71.4
click at [156, 142] on div "Correct! + 679 Explanation: Take note of how the Cat constructor is defined, it…" at bounding box center [252, 131] width 454 height 158
click at [221, 145] on h4 "+ 679" at bounding box center [252, 145] width 63 height 9
drag, startPoint x: 231, startPoint y: 142, endPoint x: 272, endPoint y: 145, distance: 41.1
click at [272, 145] on h4 "+ 679" at bounding box center [252, 145] width 63 height 9
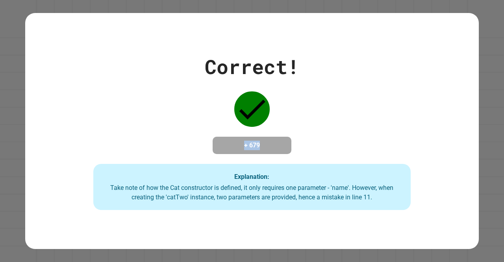
click at [272, 145] on h4 "+ 679" at bounding box center [252, 145] width 63 height 9
drag, startPoint x: 271, startPoint y: 145, endPoint x: 247, endPoint y: 145, distance: 23.6
click at [247, 145] on h4 "+ 679" at bounding box center [252, 145] width 63 height 9
click at [229, 142] on h4 "+ 679" at bounding box center [252, 145] width 63 height 9
drag, startPoint x: 247, startPoint y: 143, endPoint x: 282, endPoint y: 143, distance: 34.3
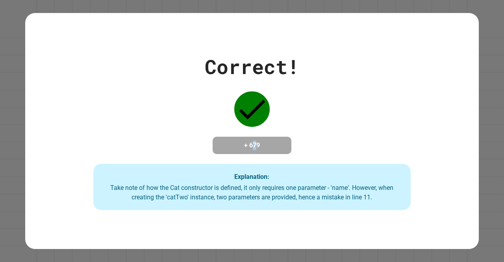
click at [282, 143] on div "+ 679" at bounding box center [252, 145] width 79 height 17
drag, startPoint x: 273, startPoint y: 147, endPoint x: 236, endPoint y: 142, distance: 36.6
click at [236, 142] on h4 "+ 679" at bounding box center [252, 145] width 63 height 9
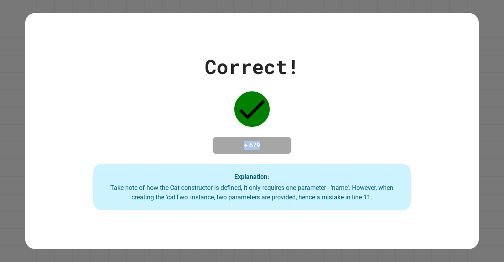
drag, startPoint x: 228, startPoint y: 139, endPoint x: 268, endPoint y: 143, distance: 40.0
click at [268, 143] on h4 "+ 679" at bounding box center [252, 145] width 63 height 9
drag, startPoint x: 268, startPoint y: 143, endPoint x: 228, endPoint y: 138, distance: 40.1
click at [228, 141] on h4 "+ 679" at bounding box center [252, 145] width 63 height 9
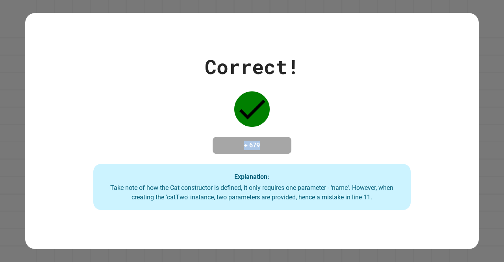
click at [228, 141] on h4 "+ 679" at bounding box center [252, 145] width 63 height 9
drag, startPoint x: 233, startPoint y: 139, endPoint x: 284, endPoint y: 140, distance: 50.5
click at [284, 140] on div "+ 679" at bounding box center [252, 145] width 79 height 17
drag, startPoint x: 284, startPoint y: 140, endPoint x: 229, endPoint y: 142, distance: 54.4
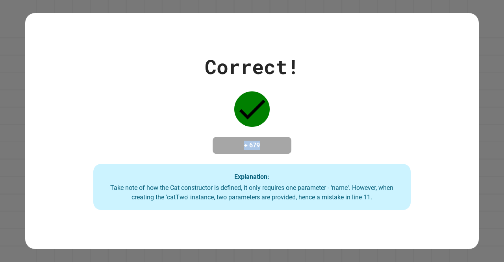
click at [236, 141] on div "+ 679" at bounding box center [252, 145] width 79 height 17
click at [227, 142] on h4 "+ 679" at bounding box center [252, 145] width 63 height 9
drag, startPoint x: 249, startPoint y: 144, endPoint x: 299, endPoint y: 145, distance: 50.1
click at [299, 145] on div "Correct! + 679 Explanation: Take note of how the Cat constructor is defined, it…" at bounding box center [252, 131] width 454 height 158
click at [277, 147] on h4 "+ 679" at bounding box center [252, 145] width 63 height 9
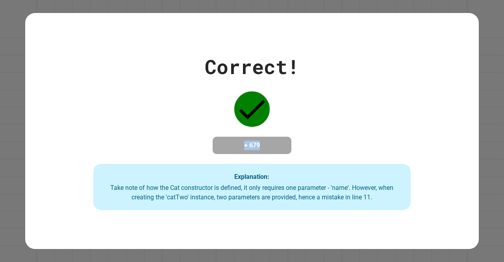
drag, startPoint x: 276, startPoint y: 147, endPoint x: 186, endPoint y: 138, distance: 90.4
click at [186, 138] on div "Correct! + 679 Explanation: Take note of how the Cat constructor is defined, it…" at bounding box center [252, 131] width 454 height 158
click at [221, 141] on h4 "+ 679" at bounding box center [252, 145] width 63 height 9
drag, startPoint x: 238, startPoint y: 143, endPoint x: 283, endPoint y: 147, distance: 45.1
click at [283, 147] on div "+ 679" at bounding box center [252, 145] width 79 height 17
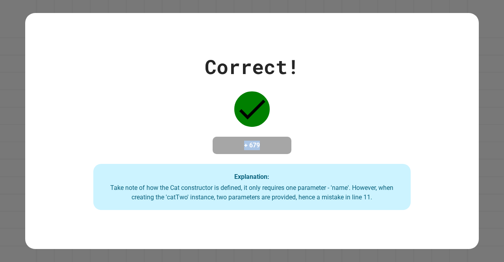
click at [283, 147] on div "+ 679" at bounding box center [252, 145] width 79 height 17
drag, startPoint x: 280, startPoint y: 147, endPoint x: 228, endPoint y: 148, distance: 52.0
click at [228, 148] on h4 "+ 679" at bounding box center [252, 145] width 63 height 9
drag, startPoint x: 228, startPoint y: 148, endPoint x: 261, endPoint y: 150, distance: 33.6
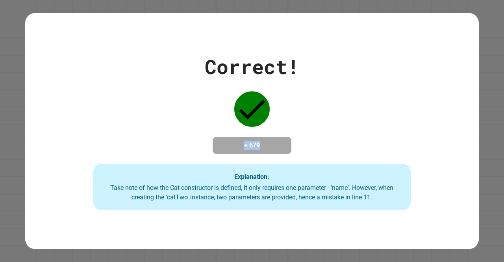
click at [261, 150] on h4 "+ 679" at bounding box center [252, 145] width 63 height 9
drag, startPoint x: 266, startPoint y: 144, endPoint x: 206, endPoint y: 137, distance: 59.9
click at [206, 137] on div "Correct! + 679 Explanation: Take note of how the Cat constructor is defined, it…" at bounding box center [252, 131] width 454 height 158
click at [230, 141] on h4 "+ 679" at bounding box center [252, 145] width 63 height 9
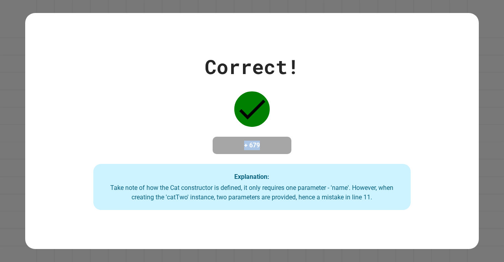
drag, startPoint x: 236, startPoint y: 141, endPoint x: 278, endPoint y: 141, distance: 41.8
click at [278, 141] on h4 "+ 679" at bounding box center [252, 145] width 63 height 9
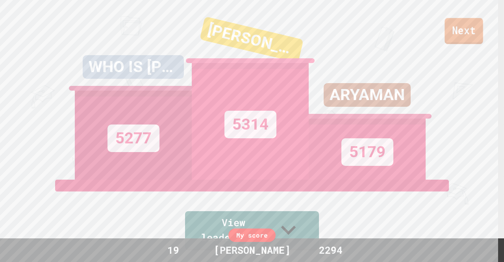
click at [477, 30] on link "Next" at bounding box center [464, 31] width 38 height 26
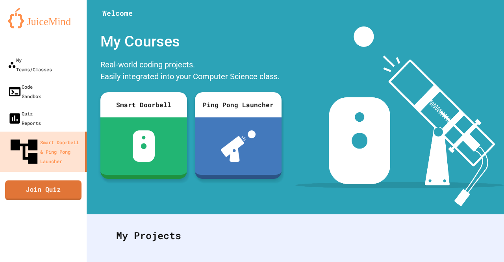
click at [43, 180] on link "Join Quiz" at bounding box center [43, 190] width 76 height 20
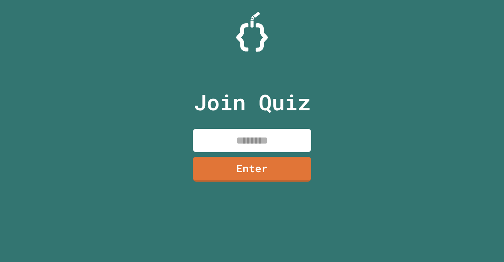
click at [227, 133] on input at bounding box center [252, 140] width 118 height 23
type input "********"
click at [278, 169] on link "Enter" at bounding box center [252, 169] width 118 height 25
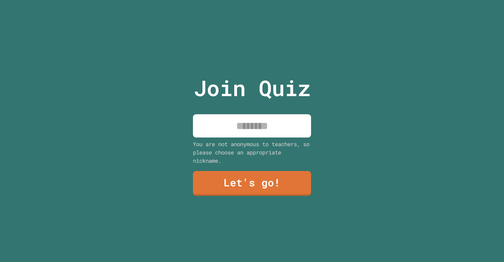
click at [277, 128] on input at bounding box center [252, 125] width 118 height 23
type input "******"
click at [269, 189] on link "Let's go!" at bounding box center [252, 183] width 118 height 25
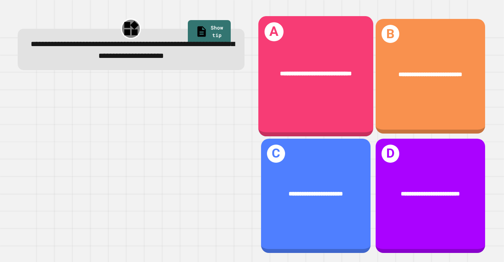
click at [305, 66] on div "**********" at bounding box center [316, 74] width 115 height 34
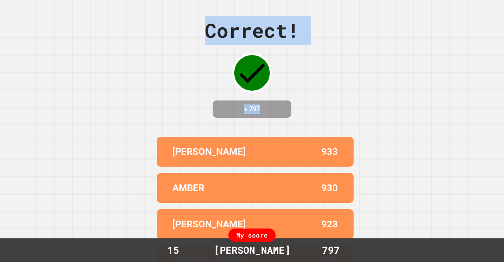
drag, startPoint x: 172, startPoint y: 47, endPoint x: 313, endPoint y: 109, distance: 154.2
click at [313, 109] on div "Correct! + 797 [PERSON_NAME] 933 [PERSON_NAME] 930 [PERSON_NAME] 923 [PERSON_NA…" at bounding box center [252, 131] width 504 height 262
click at [319, 114] on div "Correct! + 797 [PERSON_NAME] 933 [PERSON_NAME] 930 [PERSON_NAME] 923 [PERSON_NA…" at bounding box center [252, 131] width 504 height 262
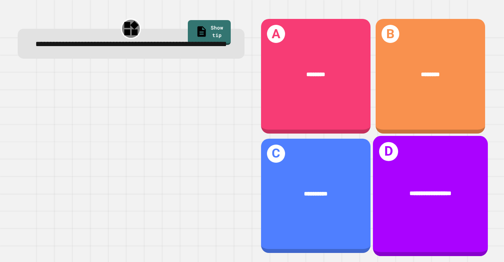
click at [420, 189] on div "**********" at bounding box center [431, 193] width 90 height 9
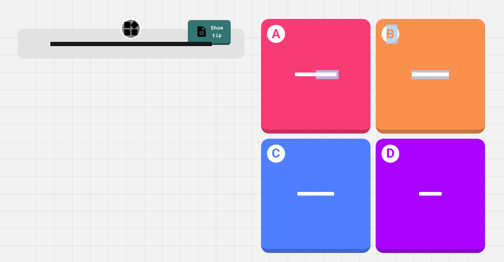
drag, startPoint x: 312, startPoint y: 105, endPoint x: 494, endPoint y: 90, distance: 182.3
click at [494, 90] on div "**********" at bounding box center [252, 131] width 504 height 262
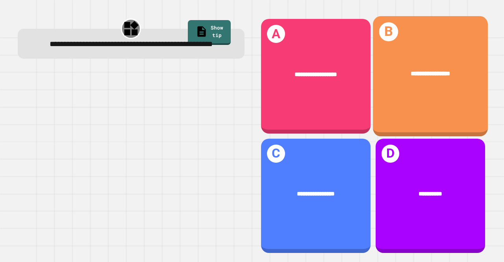
click at [450, 86] on div "**********" at bounding box center [430, 74] width 115 height 34
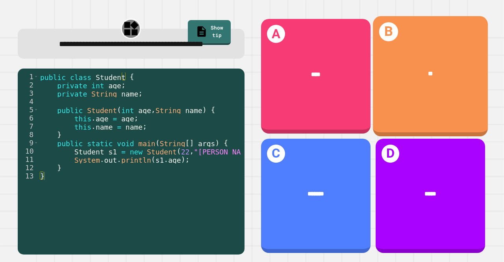
click at [401, 70] on div "**" at bounding box center [431, 73] width 90 height 9
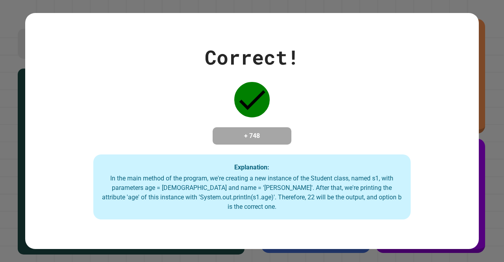
click at [426, 151] on div "Correct! + 748 Explanation: In the main method of the program, we're creating a…" at bounding box center [252, 131] width 454 height 177
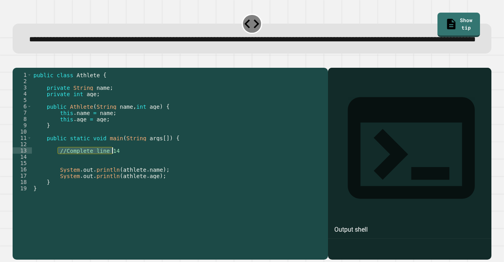
drag, startPoint x: 58, startPoint y: 175, endPoint x: 113, endPoint y: 174, distance: 54.8
click at [113, 174] on div "public class Athlete { private String name ; private int age ; public Athlete (…" at bounding box center [178, 147] width 292 height 151
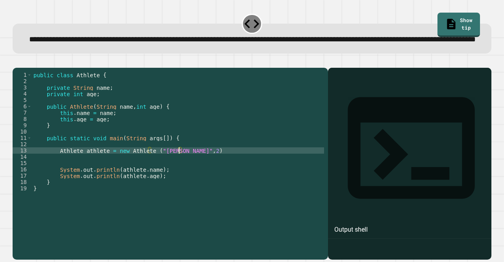
scroll to position [0, 10]
click at [157, 208] on div "public class Athlete { private String name ; private int age ; public Athlete (…" at bounding box center [178, 147] width 292 height 151
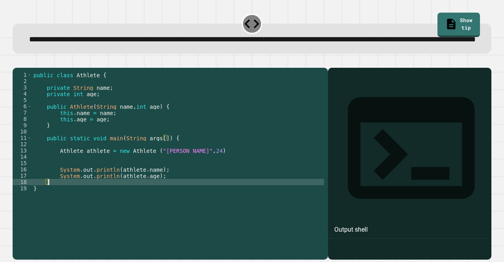
scroll to position [0, 1]
click at [166, 195] on div "public class Athlete { private String name ; private int age ; public Athlete (…" at bounding box center [178, 147] width 292 height 151
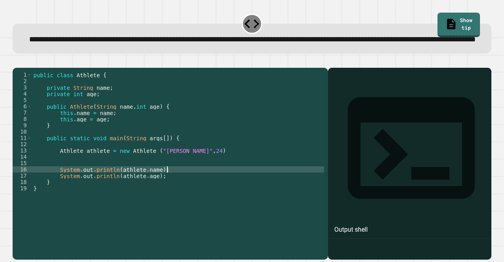
click at [198, 174] on div "public class Athlete { private String name ; private int age ; public Athlete (…" at bounding box center [178, 147] width 292 height 151
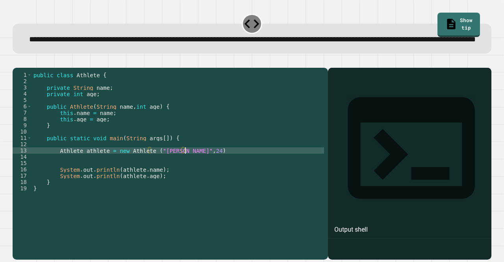
scroll to position [0, 11]
type textarea "**********"
click at [17, 61] on icon "button" at bounding box center [17, 61] width 0 height 0
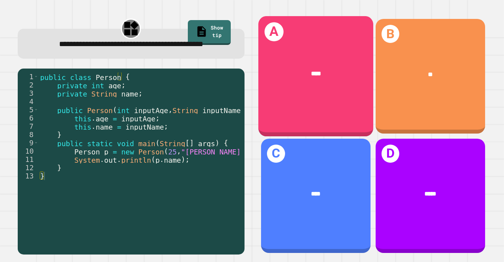
click at [332, 97] on div "A ****" at bounding box center [316, 76] width 115 height 120
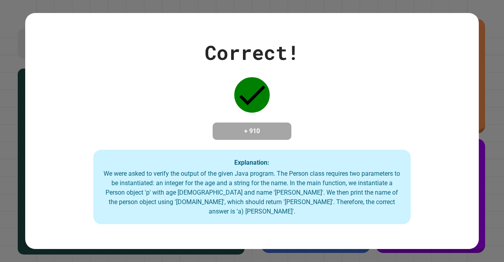
click at [332, 97] on div "Correct! + 910 Explanation: We were asked to verify the output of the given Jav…" at bounding box center [252, 131] width 454 height 187
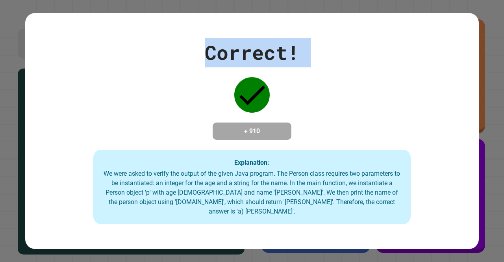
click at [332, 97] on div "Correct! + 910 Explanation: We were asked to verify the output of the given Jav…" at bounding box center [252, 131] width 454 height 187
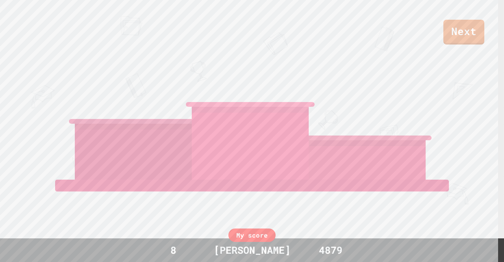
click at [467, 43] on link "Next" at bounding box center [464, 32] width 41 height 25
